Goal: Information Seeking & Learning: Check status

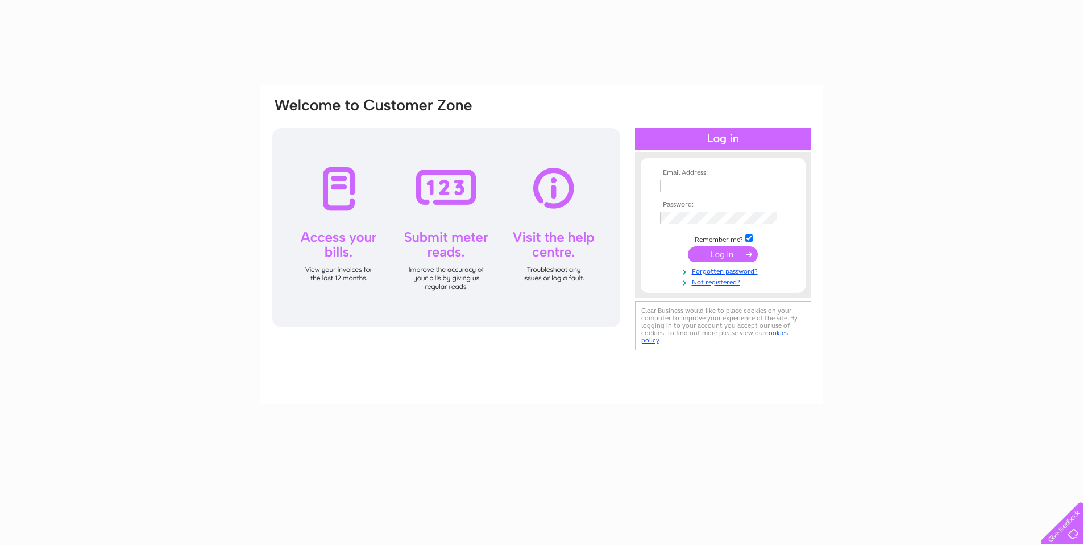
type input "accounts@emaschool.co.uk"
click at [719, 261] on input "submit" at bounding box center [723, 254] width 70 height 16
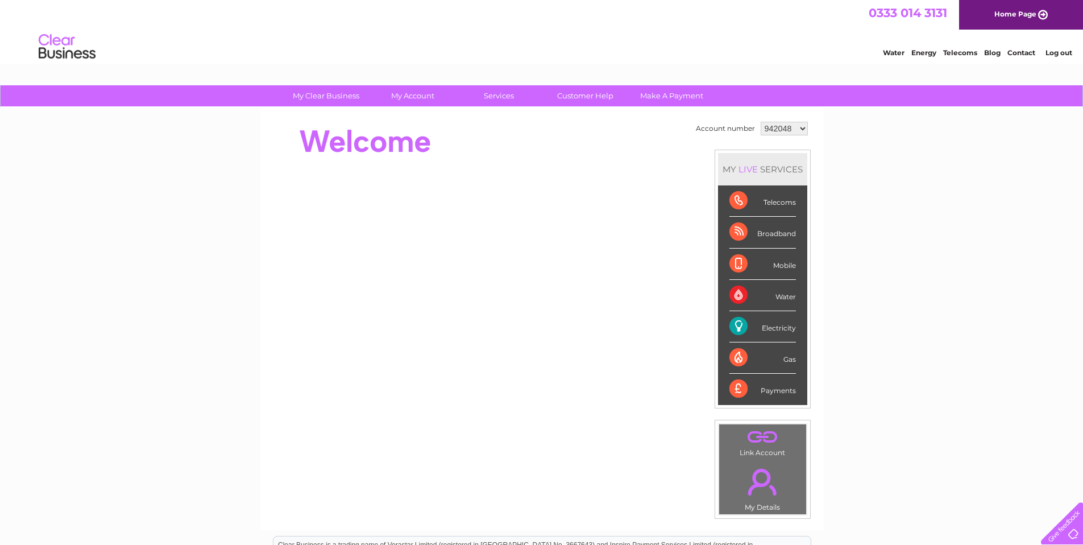
click at [752, 324] on div "Electricity" at bounding box center [762, 326] width 67 height 31
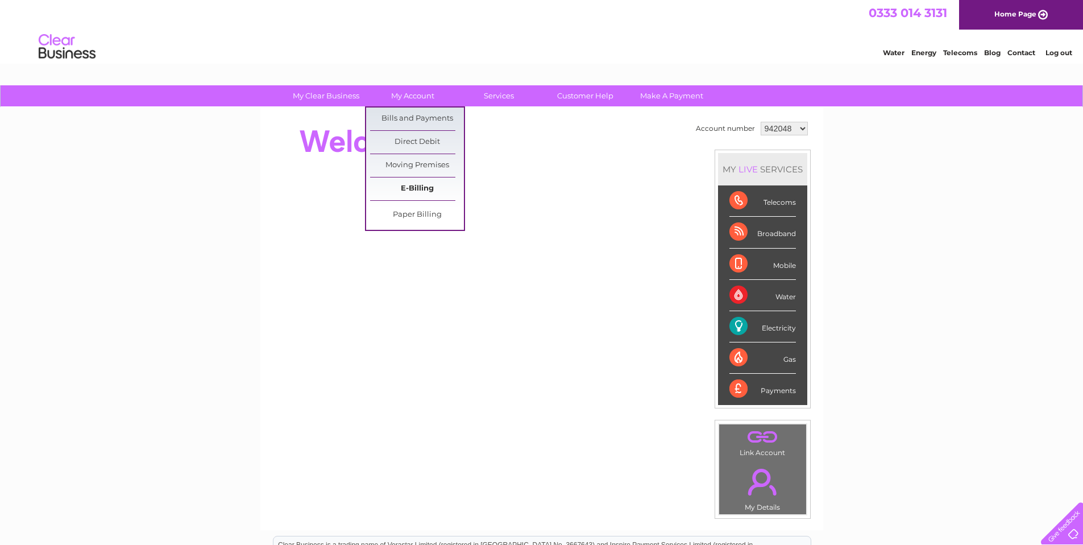
click at [429, 188] on link "E-Billing" at bounding box center [417, 188] width 94 height 23
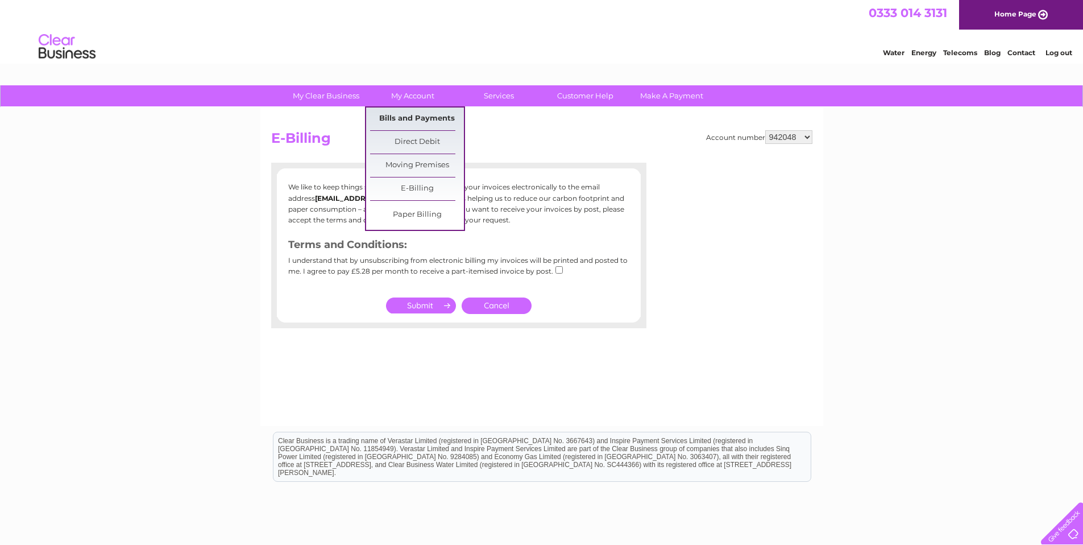
click at [414, 118] on link "Bills and Payments" at bounding box center [417, 118] width 94 height 23
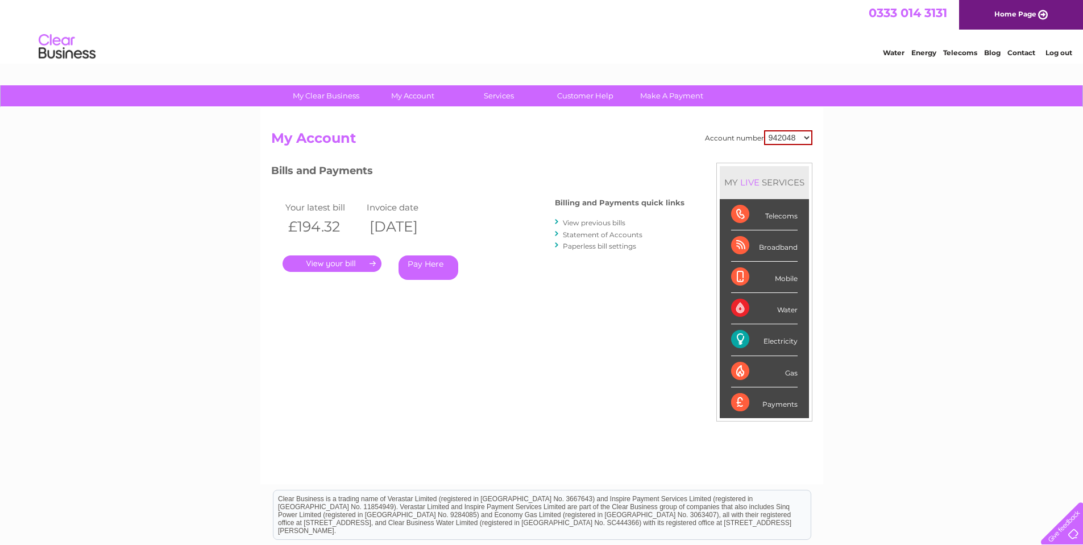
click at [596, 222] on link "View previous bills" at bounding box center [594, 222] width 63 height 9
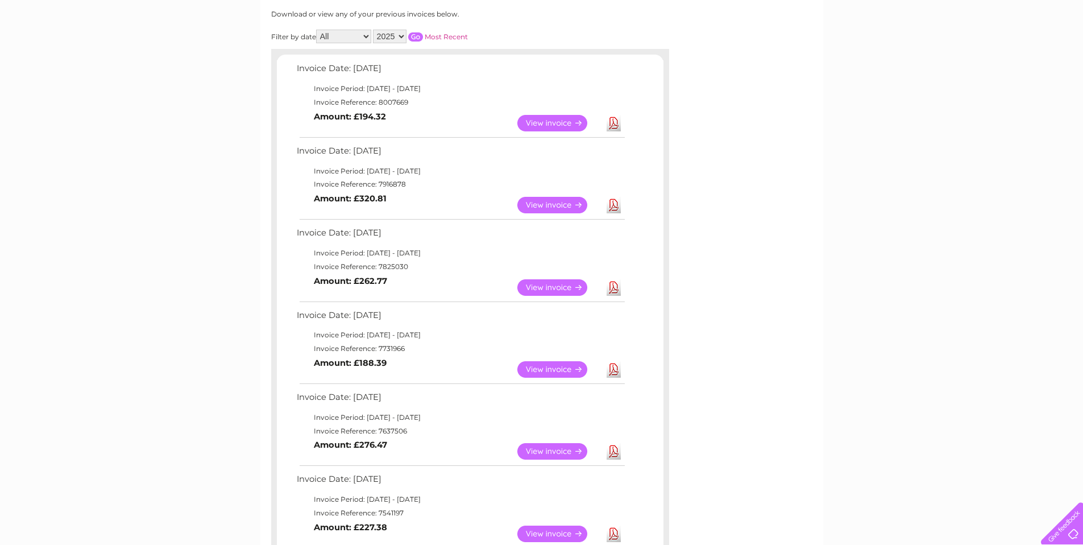
scroll to position [162, 0]
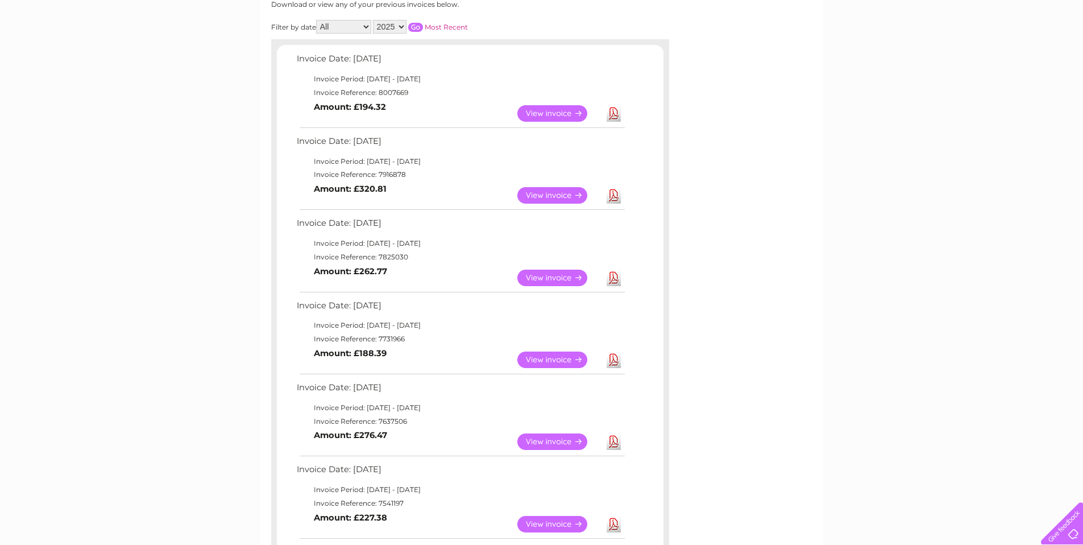
click at [555, 279] on link "View" at bounding box center [559, 277] width 84 height 16
